Goal: Information Seeking & Learning: Learn about a topic

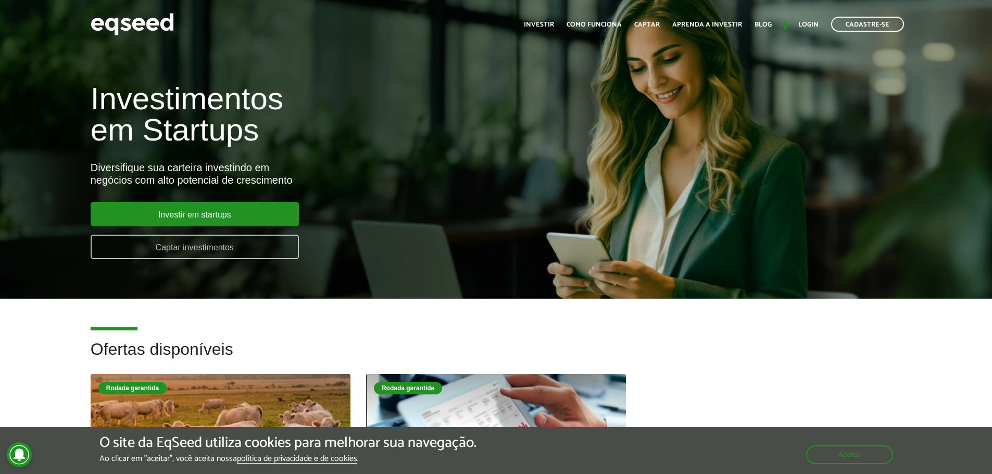
click at [191, 240] on link "Captar investimentos" at bounding box center [195, 247] width 208 height 24
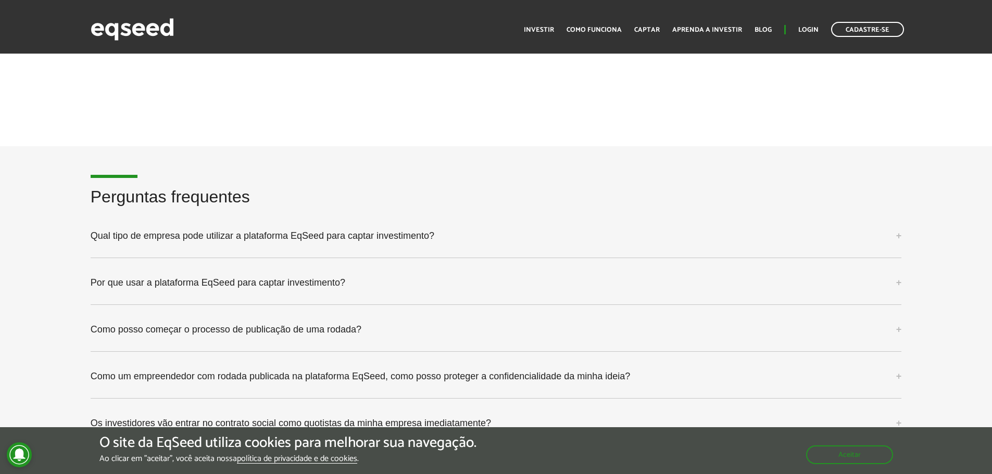
scroll to position [2604, 0]
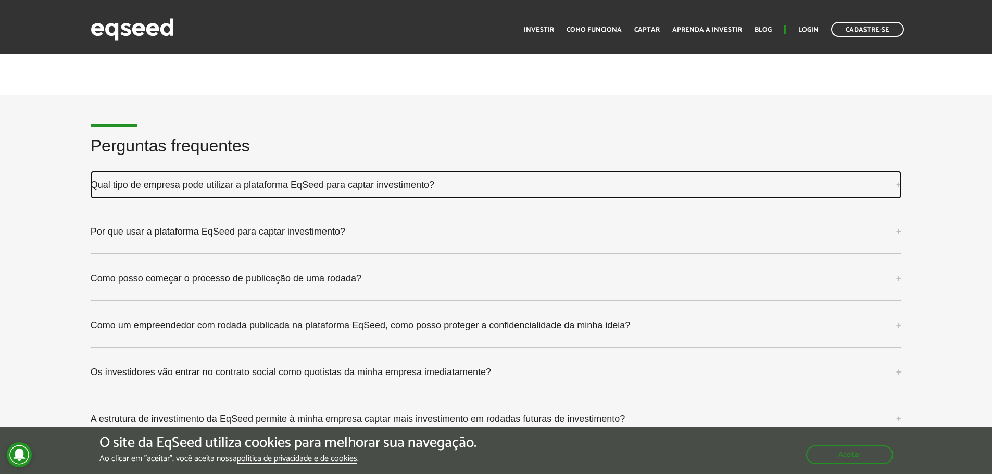
click at [450, 197] on link "Qual tipo de empresa pode utilizar a plataforma EqSeed para captar investimento?" at bounding box center [496, 185] width 811 height 28
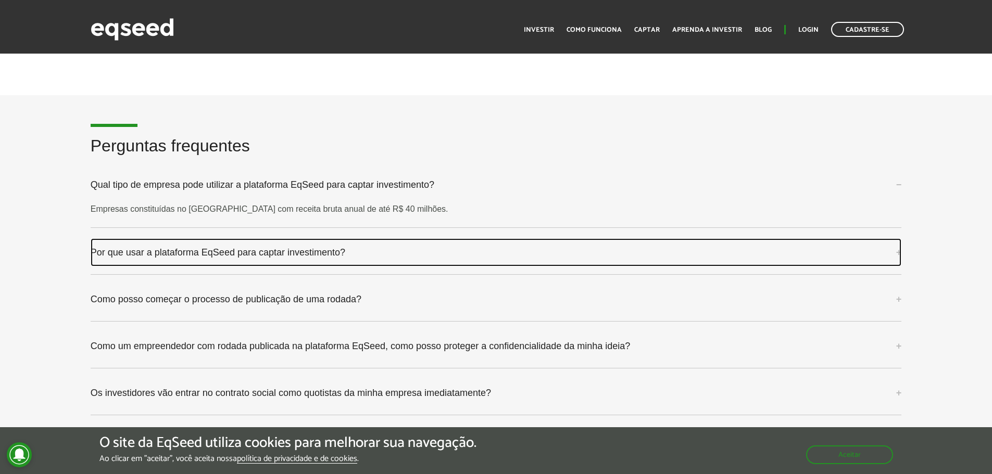
click at [483, 248] on link "Por que usar a plataforma EqSeed para captar investimento?" at bounding box center [496, 252] width 811 height 28
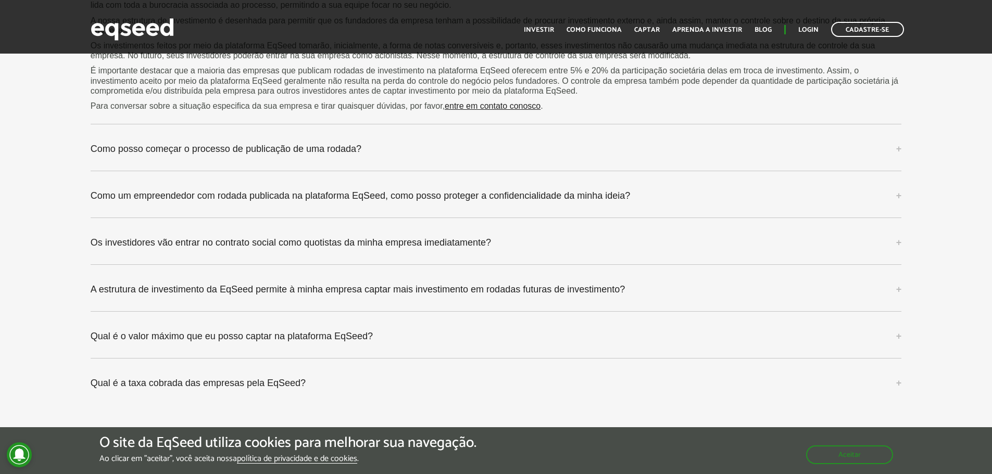
scroll to position [3020, 0]
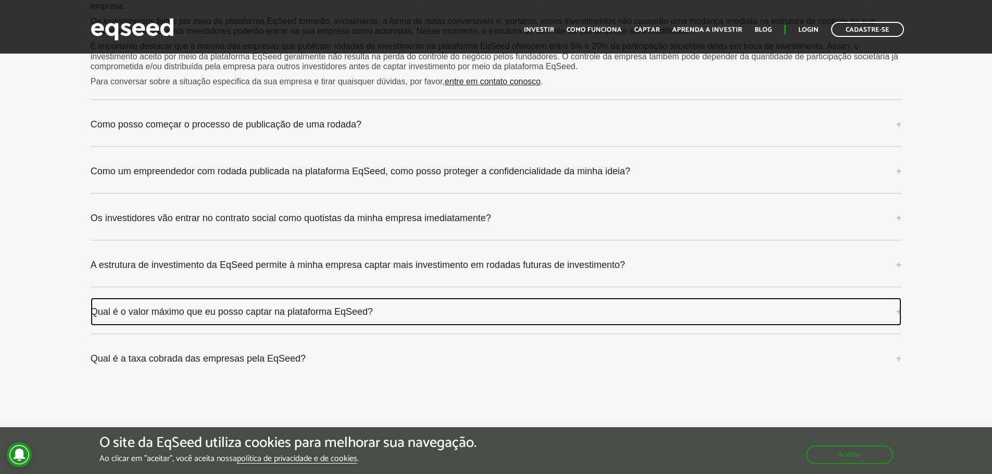
click at [539, 303] on link "Qual é o valor máximo que eu posso captar na plataforma EqSeed?" at bounding box center [496, 312] width 811 height 28
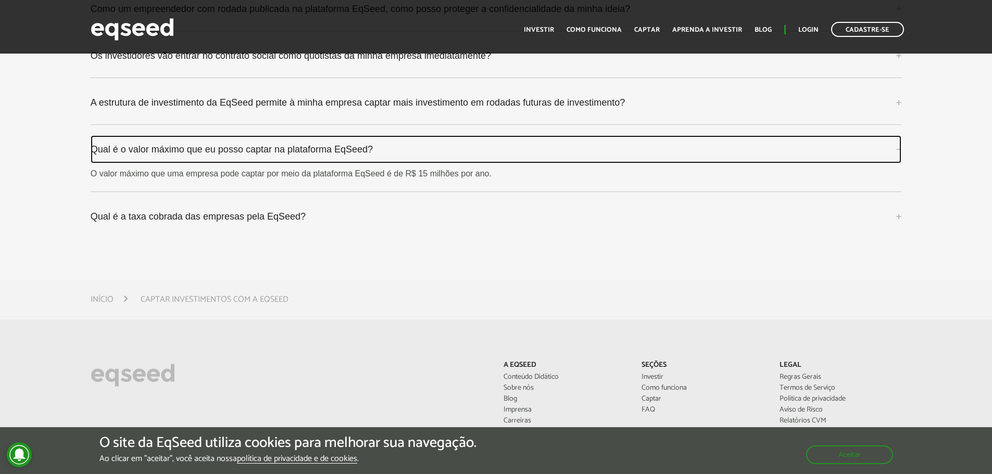
scroll to position [3229, 0]
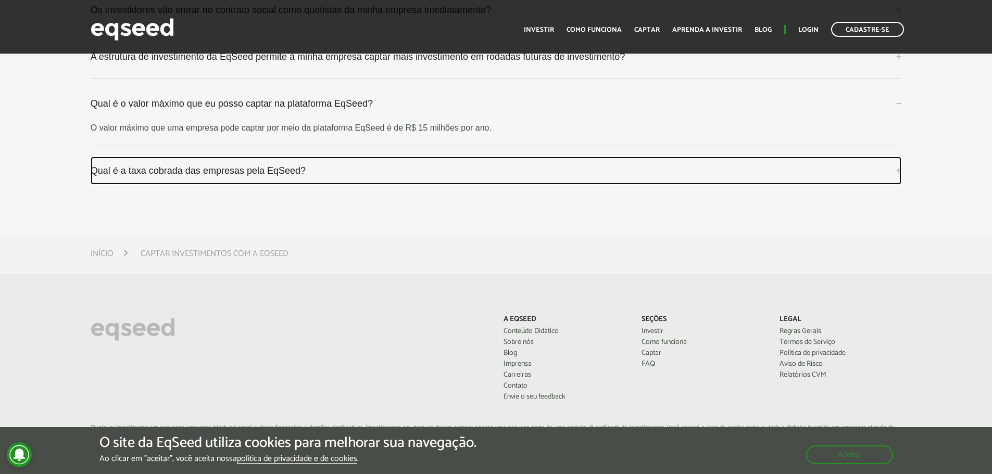
click at [439, 173] on link "Qual é a taxa cobrada das empresas pela EqSeed?" at bounding box center [496, 171] width 811 height 28
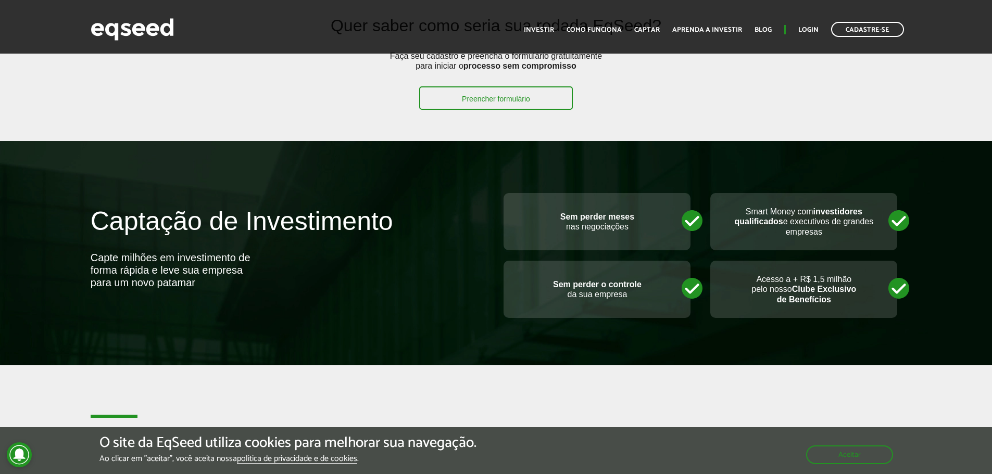
scroll to position [0, 0]
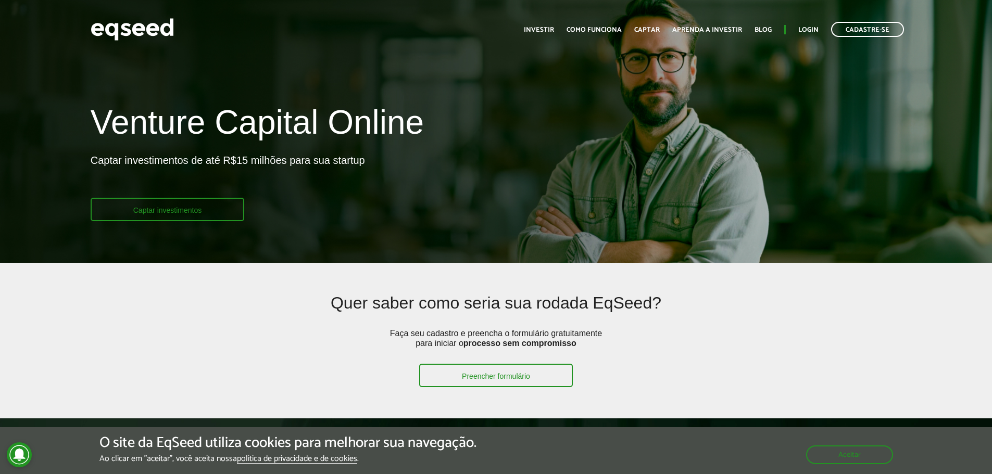
click at [169, 214] on link "Captar investimentos" at bounding box center [168, 209] width 154 height 23
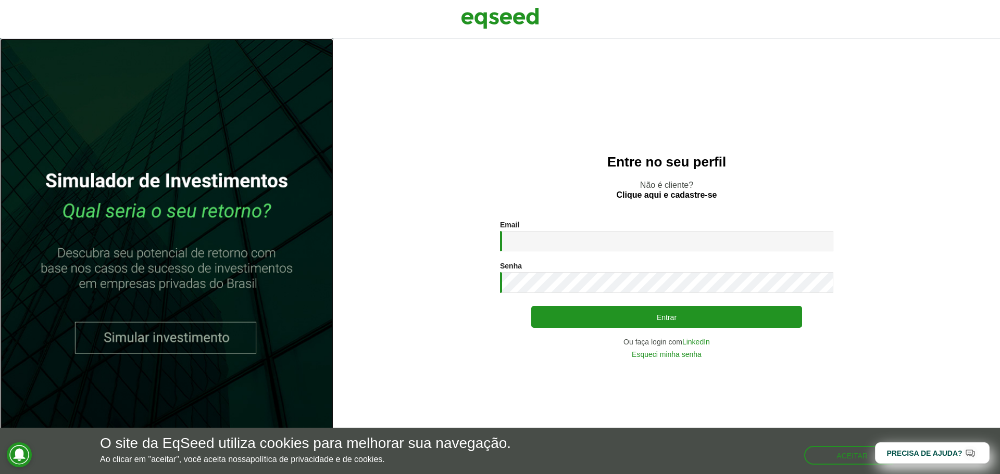
click at [167, 331] on link at bounding box center [166, 257] width 333 height 436
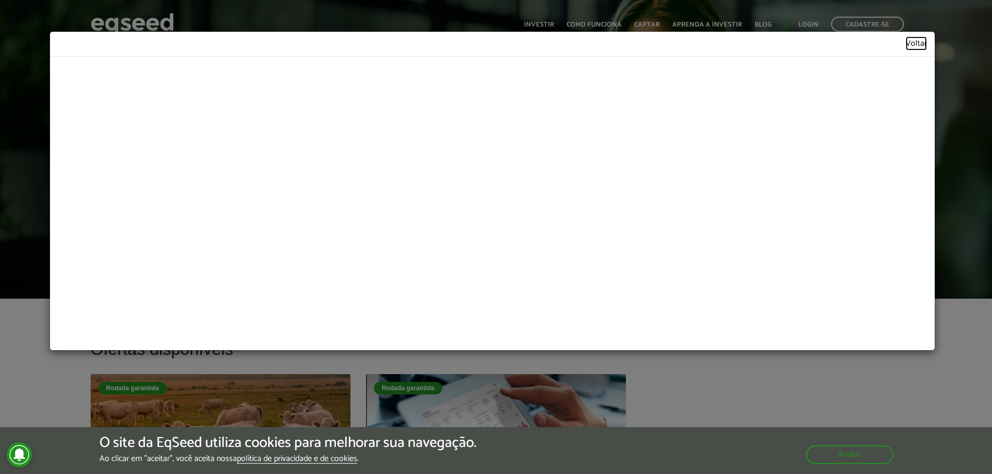
click at [914, 48] on link "Voltar" at bounding box center [916, 44] width 21 height 9
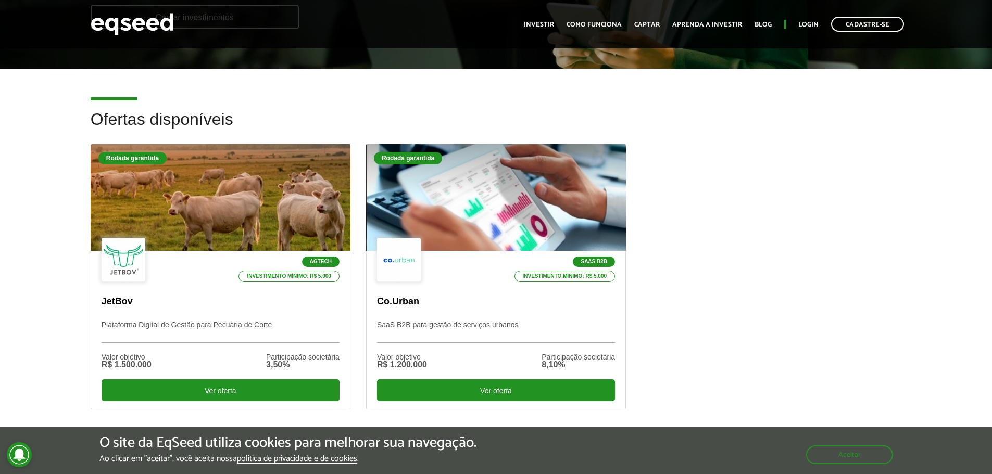
scroll to position [208, 0]
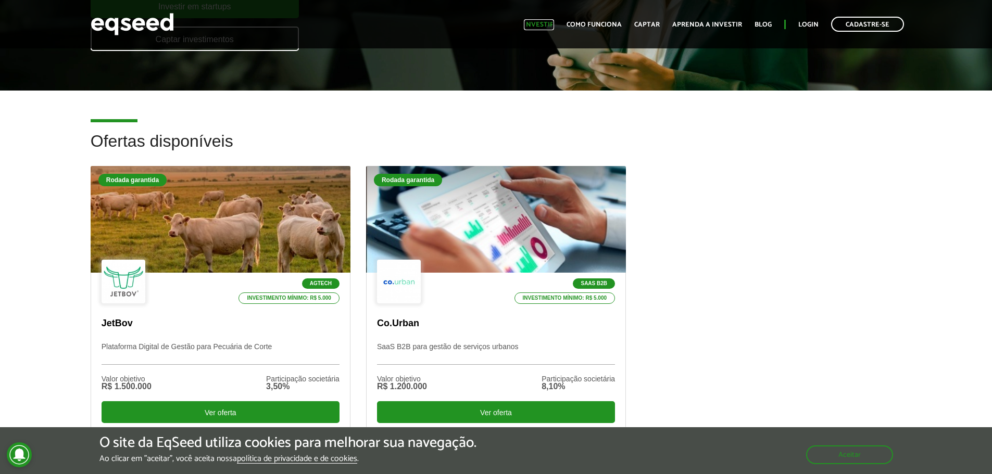
click at [536, 24] on link "Investir" at bounding box center [539, 24] width 30 height 7
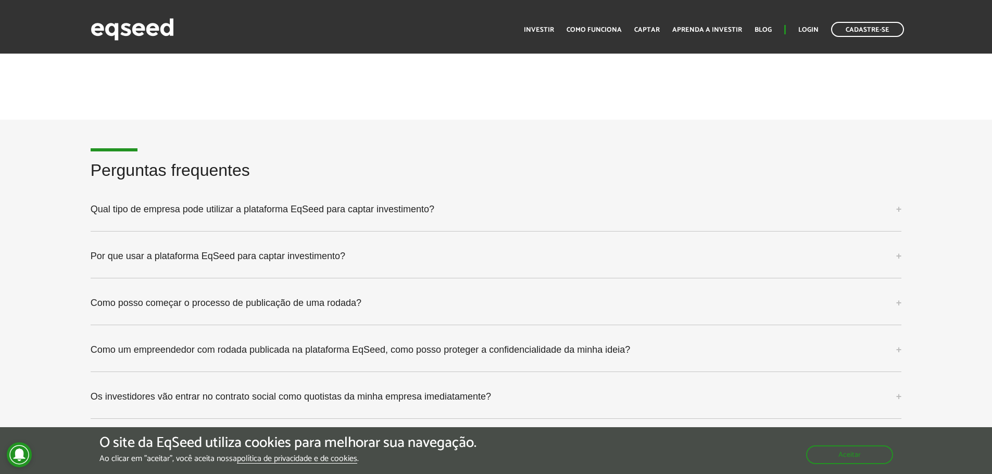
scroll to position [2604, 0]
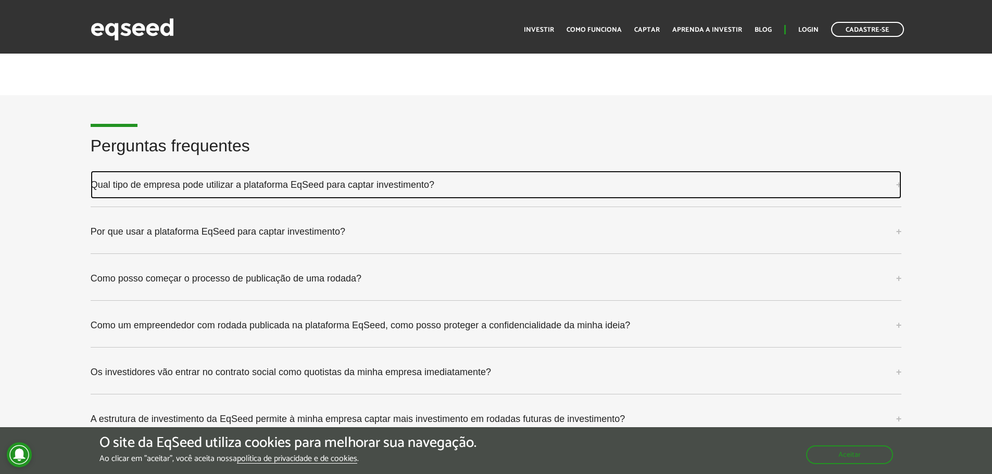
click at [109, 190] on link "Qual tipo de empresa pode utilizar a plataforma EqSeed para captar investimento?" at bounding box center [496, 185] width 811 height 28
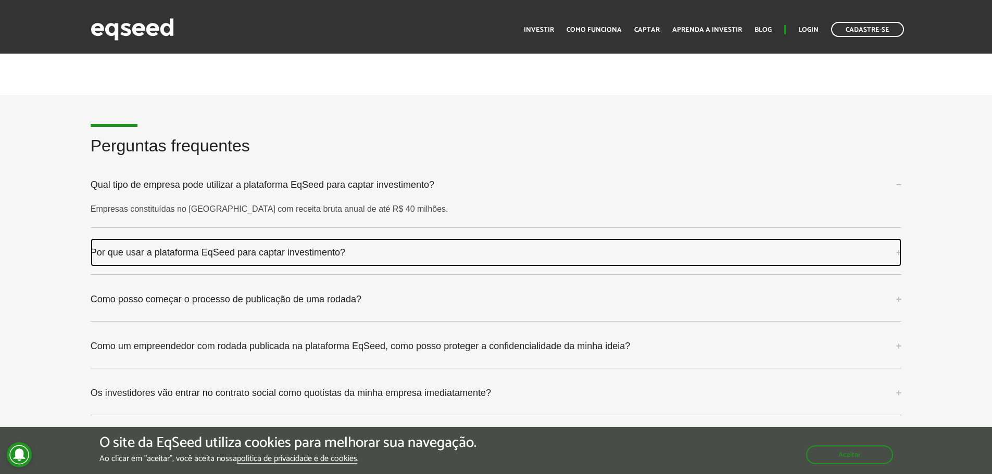
click at [133, 257] on link "Por que usar a plataforma EqSeed para captar investimento?" at bounding box center [496, 252] width 811 height 28
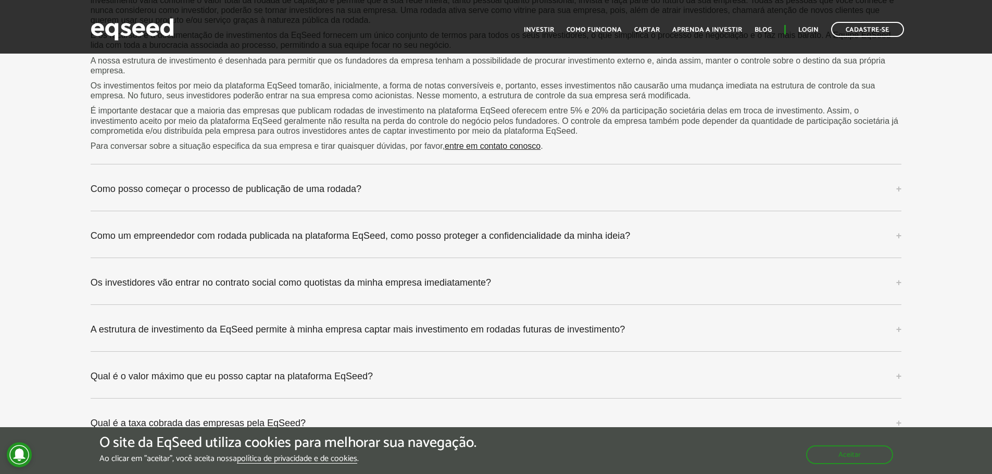
scroll to position [2968, 0]
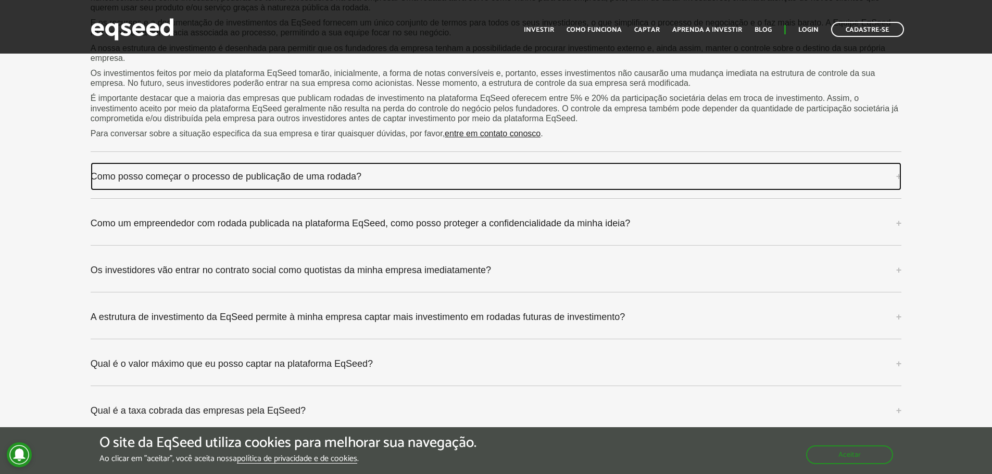
click at [432, 186] on link "Como posso começar o processo de publicação de uma rodada?" at bounding box center [496, 176] width 811 height 28
